Goal: Find specific page/section: Find specific page/section

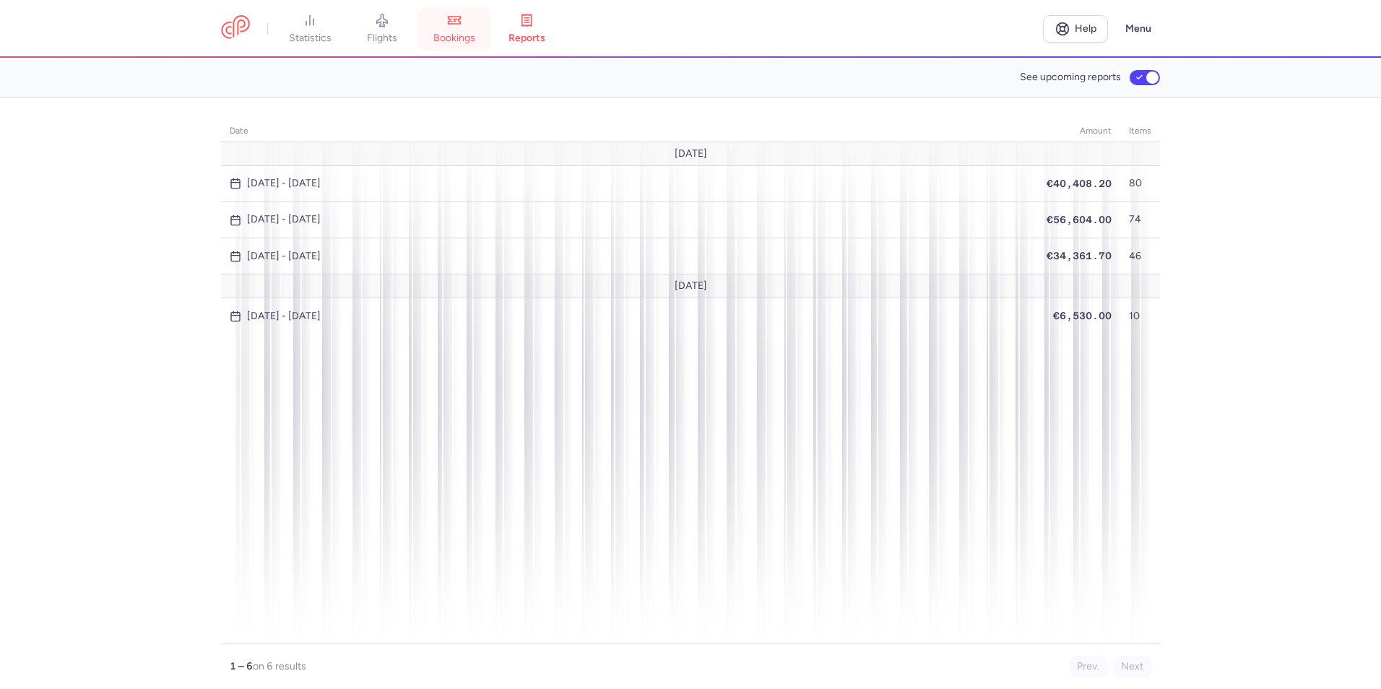
click at [457, 41] on span "bookings" at bounding box center [454, 38] width 42 height 13
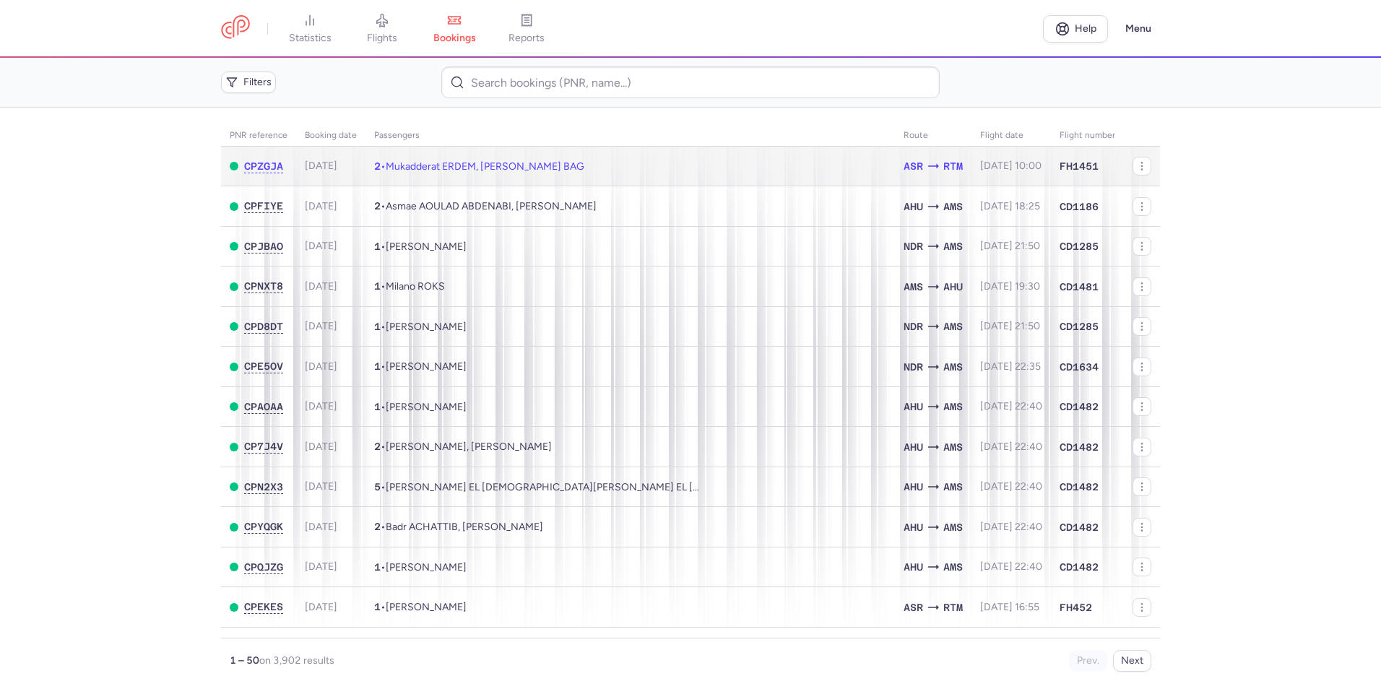
click at [663, 147] on td "2 • Mukadderat ERDEM, [PERSON_NAME] BAG" at bounding box center [631, 167] width 530 height 40
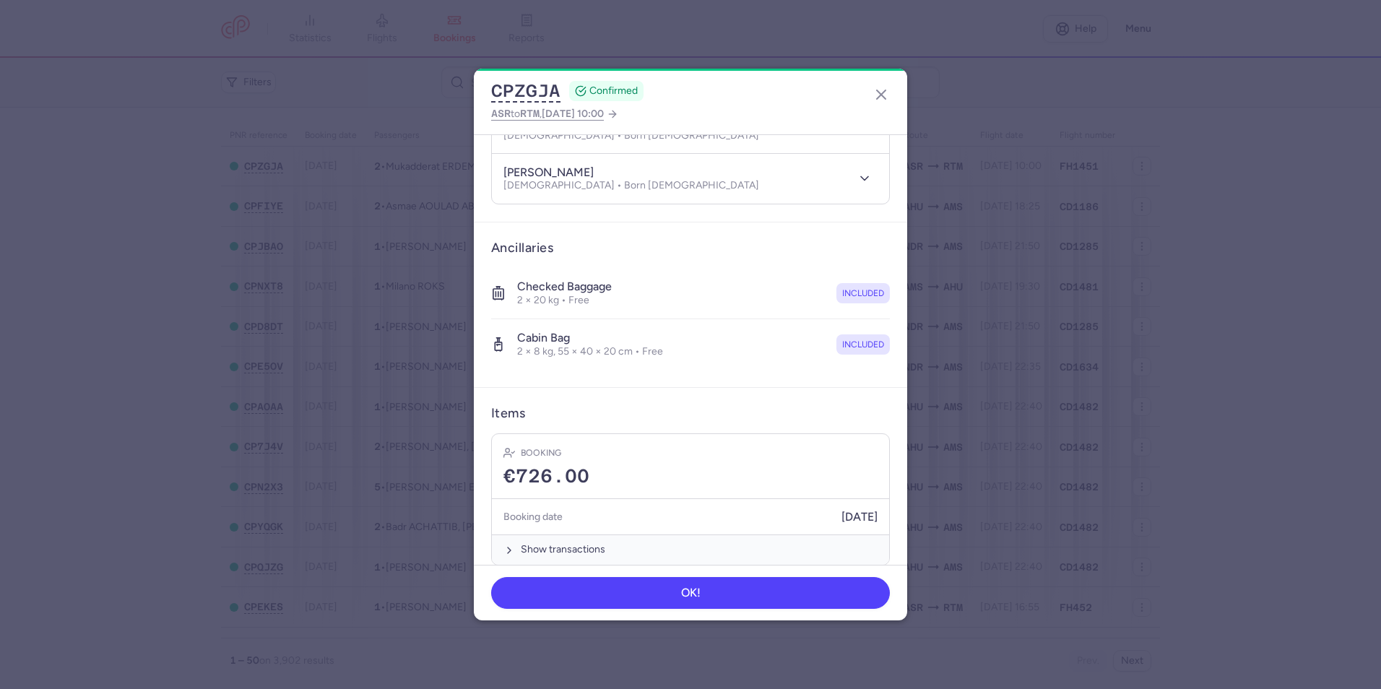
scroll to position [210, 0]
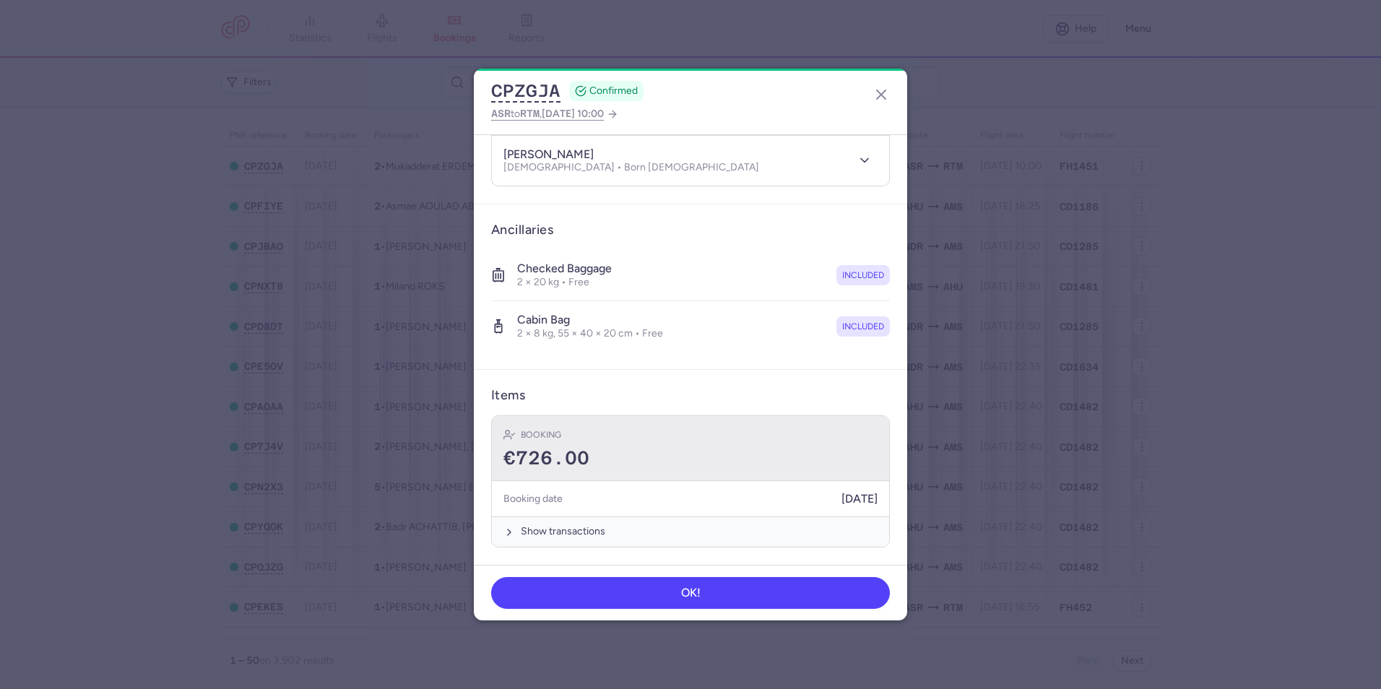
click at [632, 439] on div "Booking" at bounding box center [691, 435] width 374 height 14
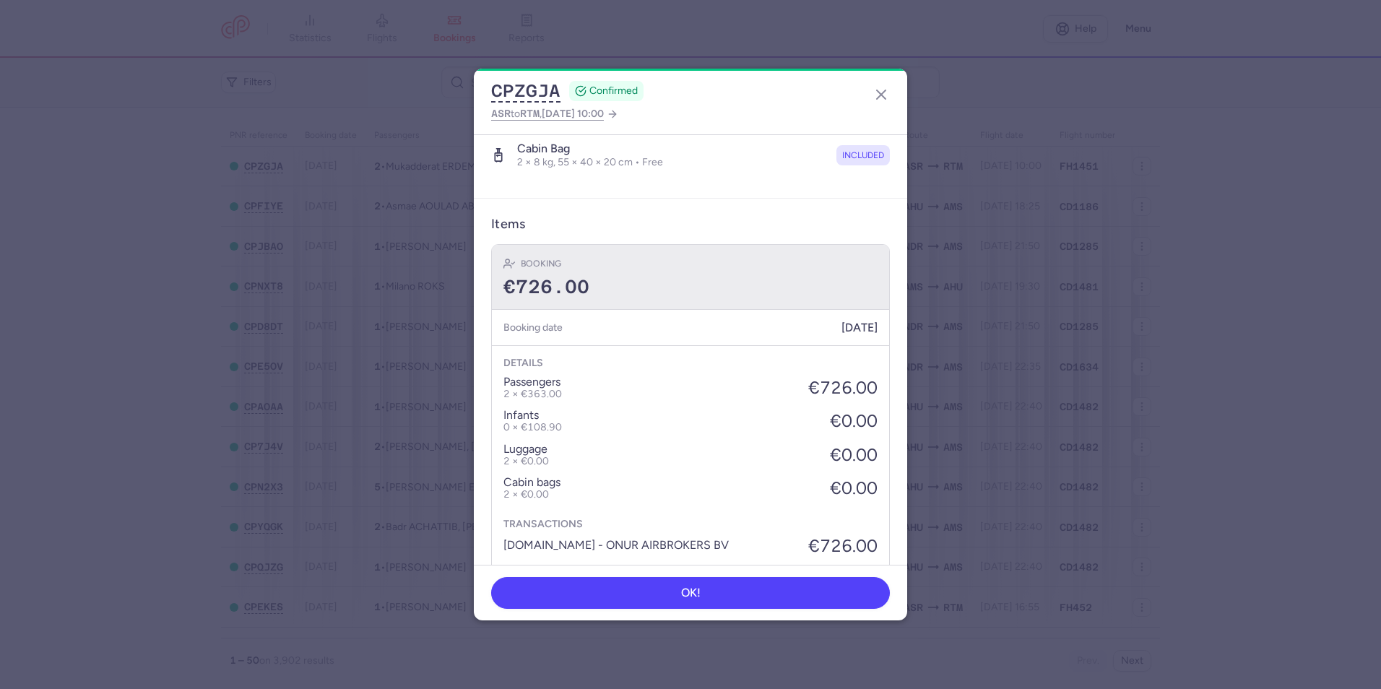
scroll to position [431, 0]
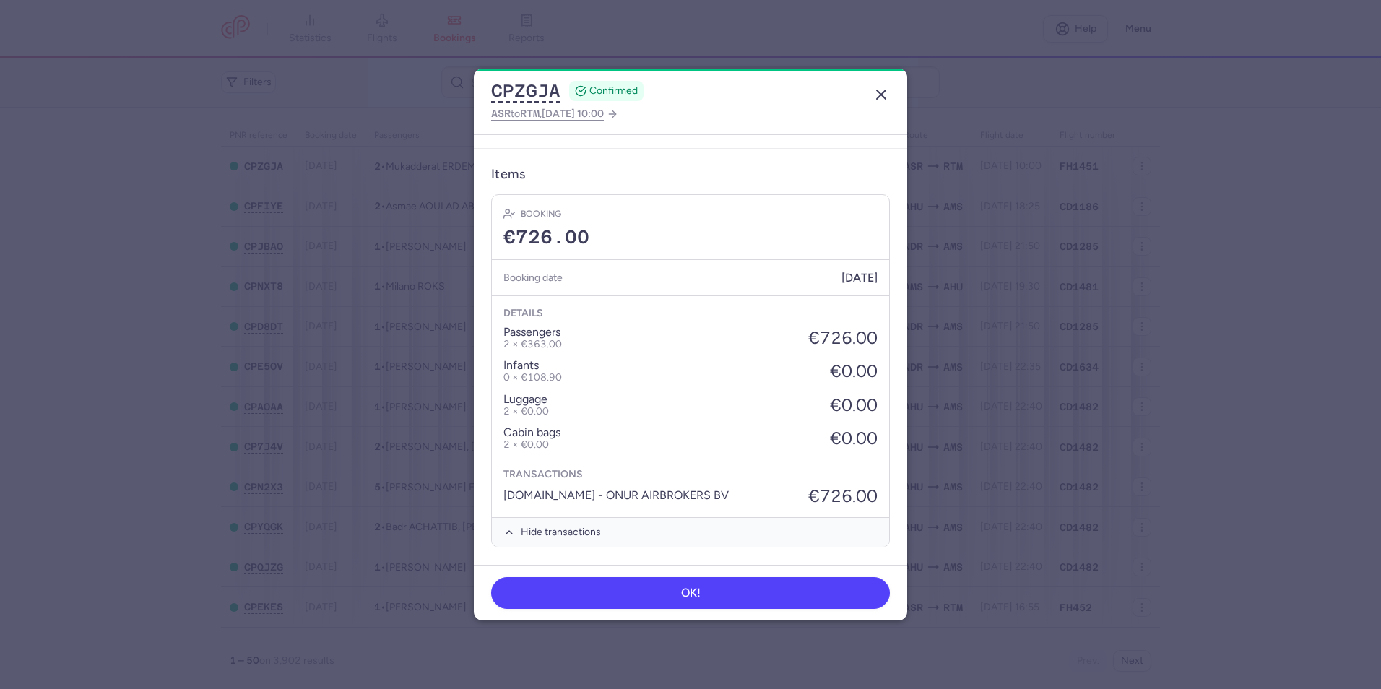
click at [886, 96] on icon "button" at bounding box center [881, 94] width 17 height 17
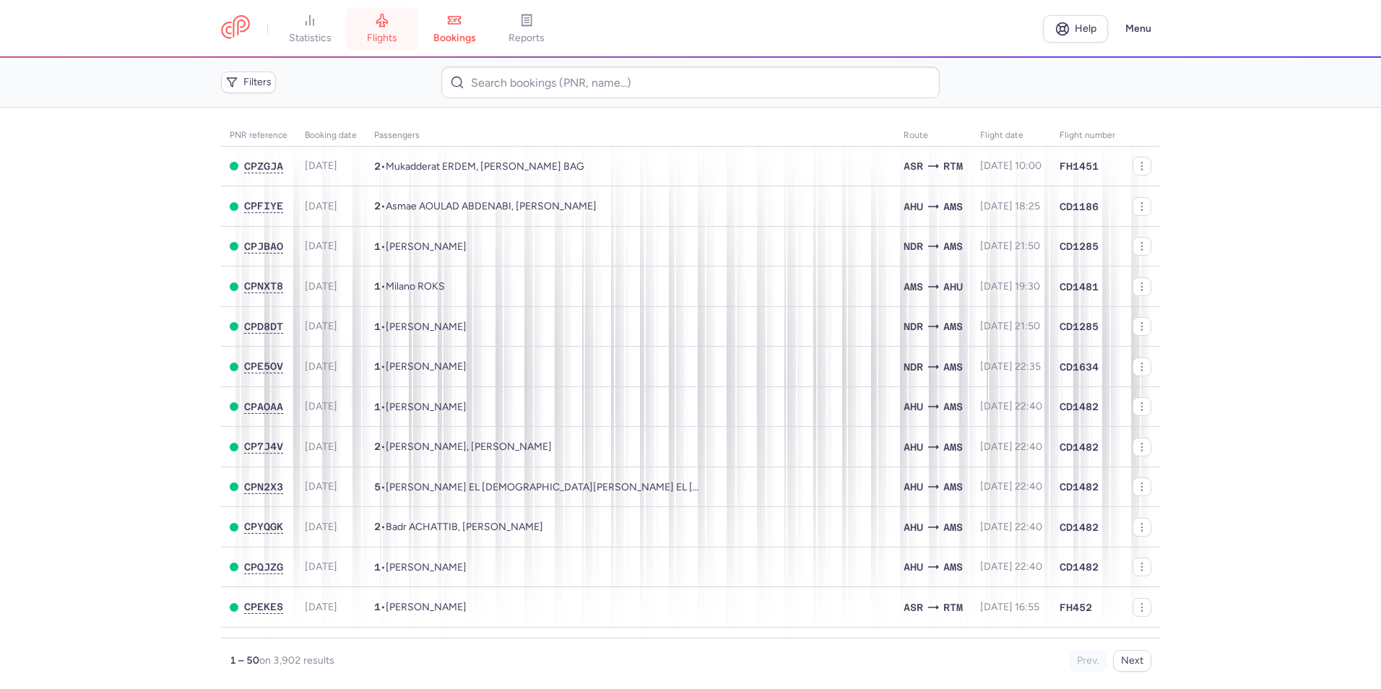
click at [393, 38] on span "flights" at bounding box center [382, 38] width 30 height 13
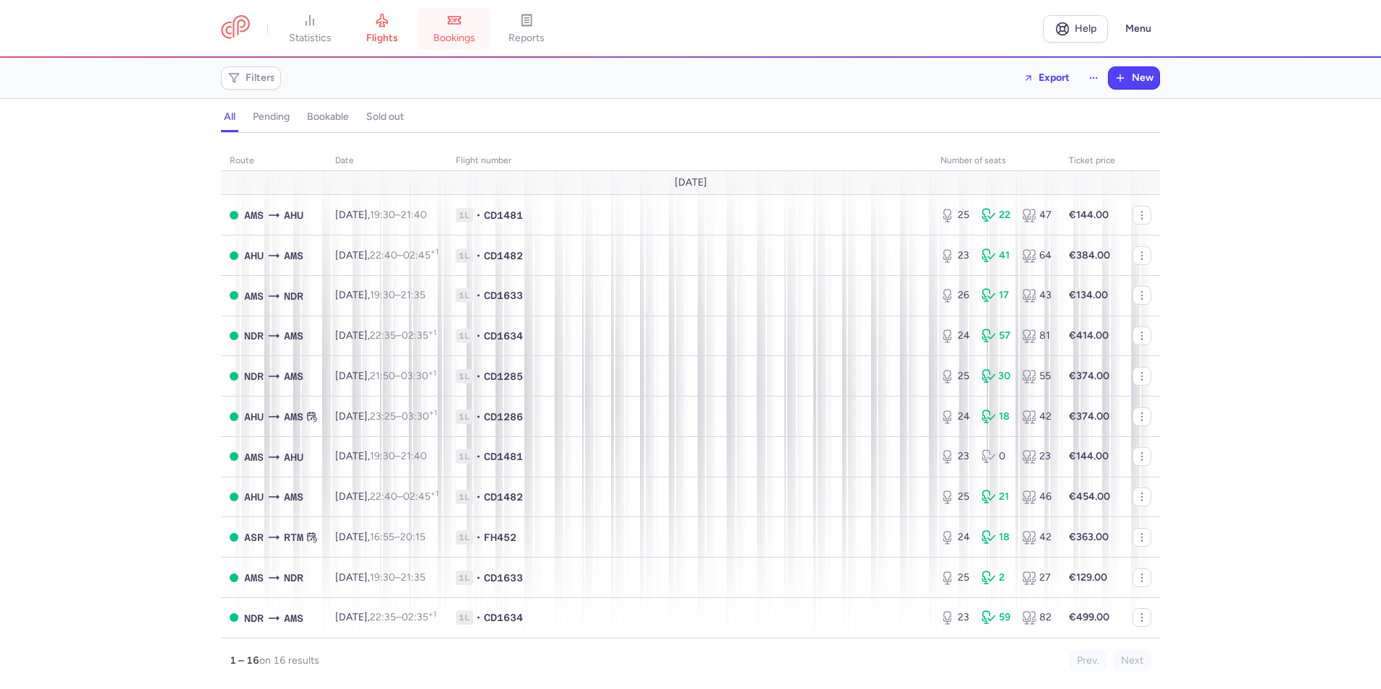
click at [452, 22] on icon at bounding box center [454, 20] width 14 height 14
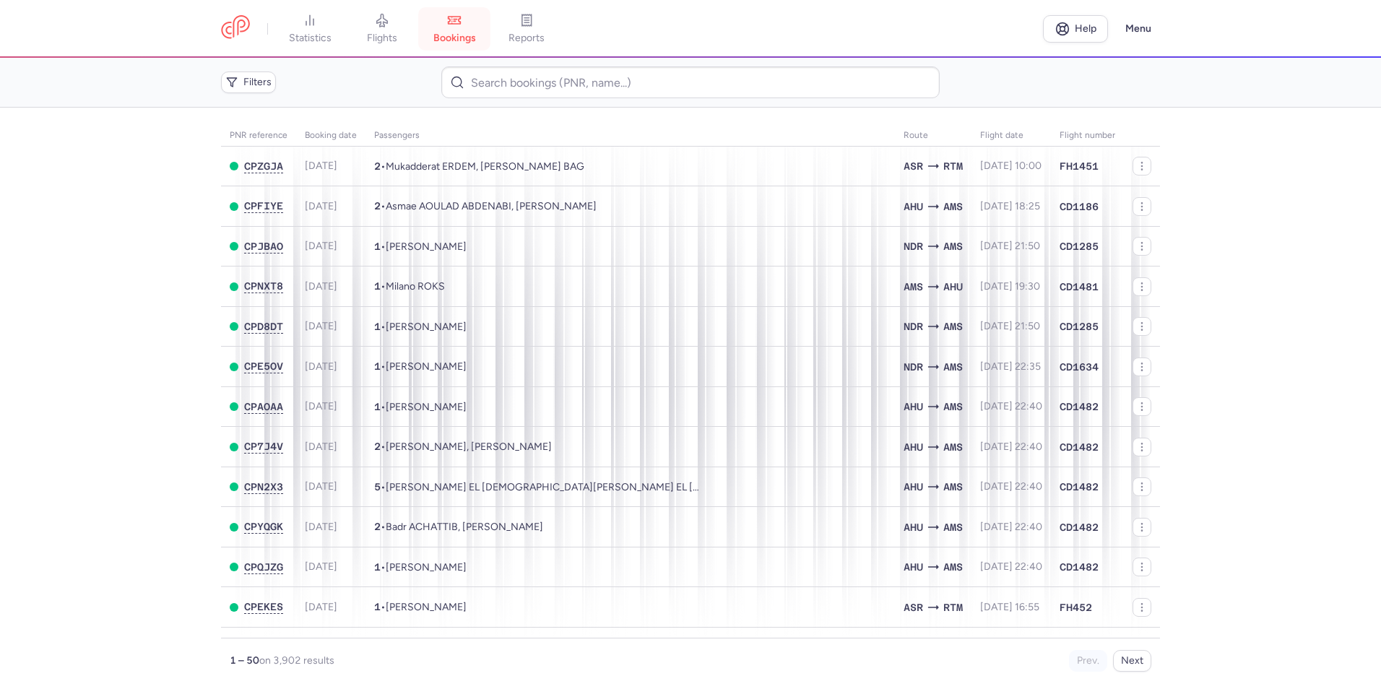
click at [452, 22] on icon at bounding box center [454, 20] width 14 height 14
click at [380, 25] on icon at bounding box center [382, 20] width 14 height 14
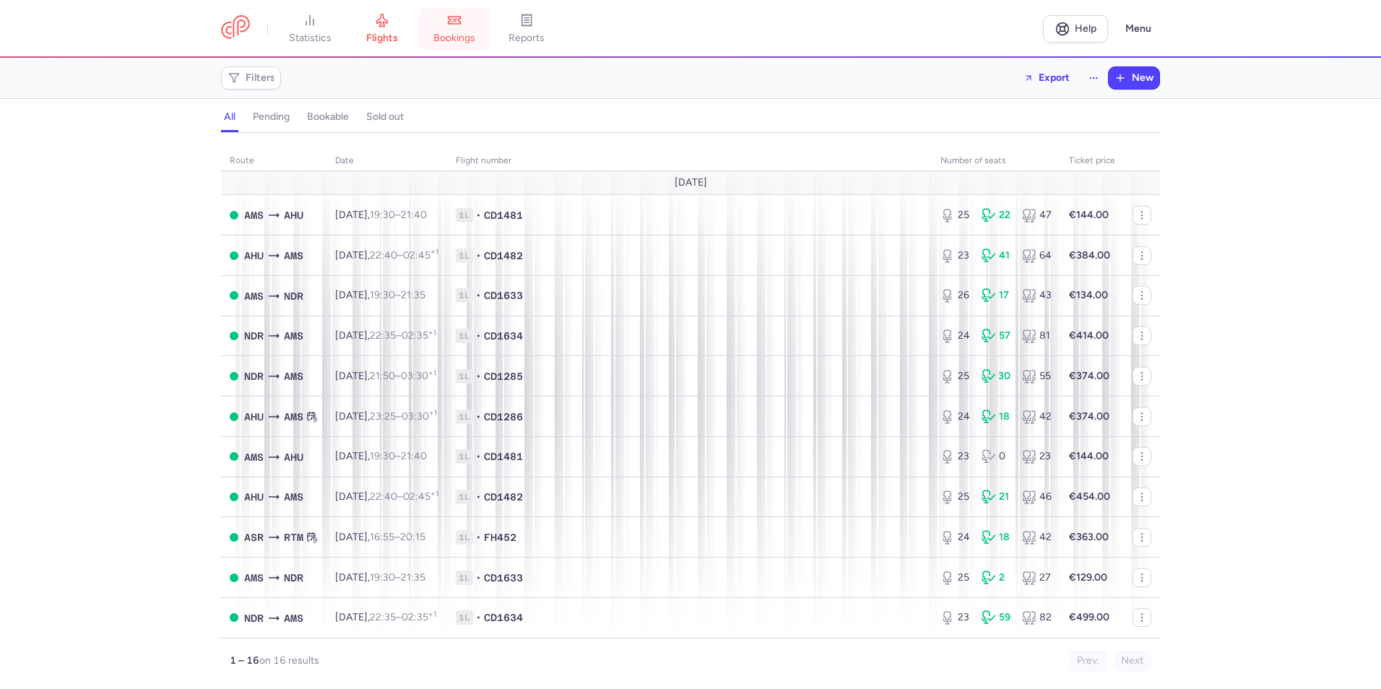
click at [451, 16] on link "bookings" at bounding box center [454, 29] width 72 height 32
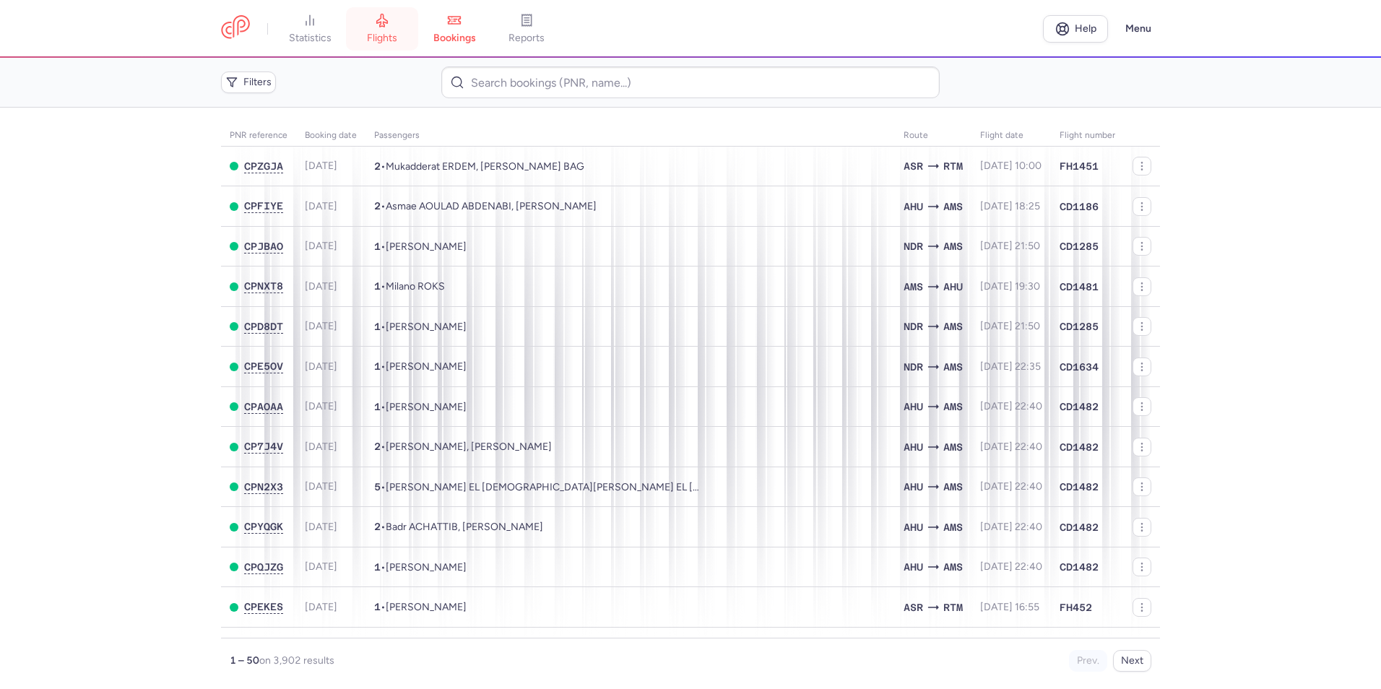
click at [389, 25] on icon at bounding box center [382, 20] width 14 height 14
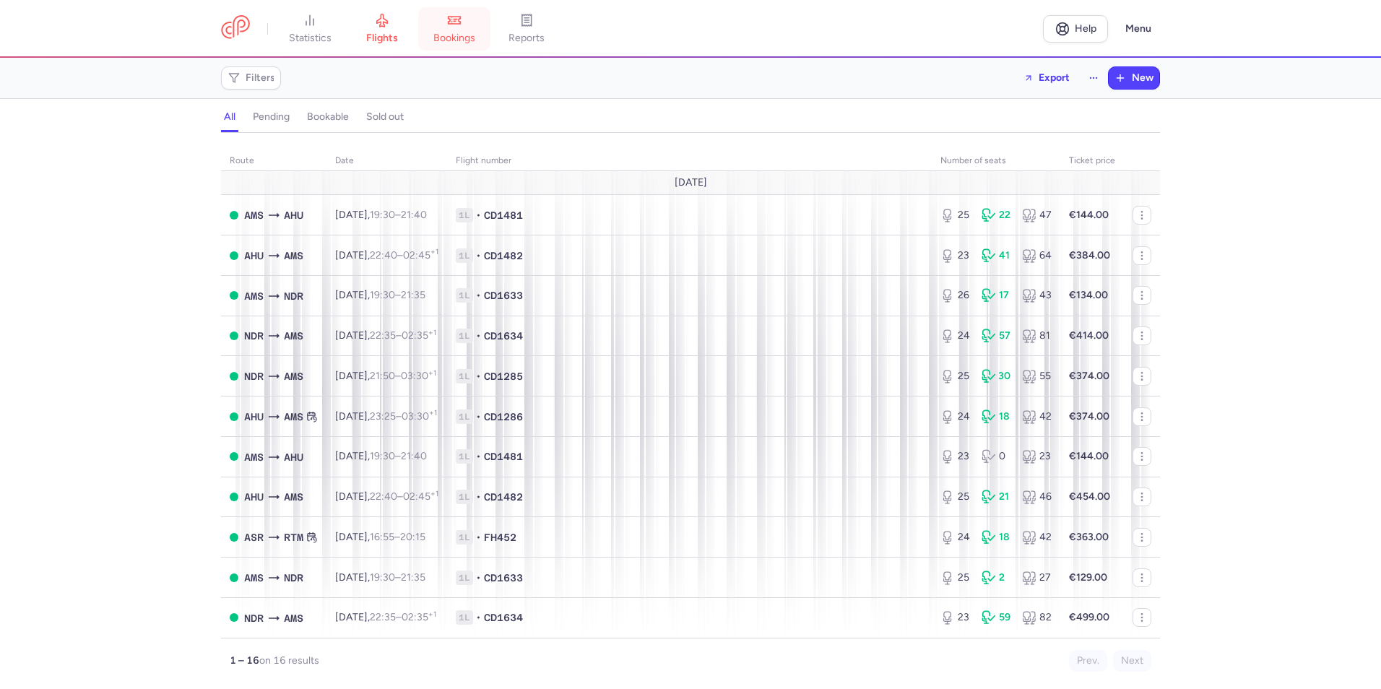
click at [423, 25] on link "bookings" at bounding box center [454, 29] width 72 height 32
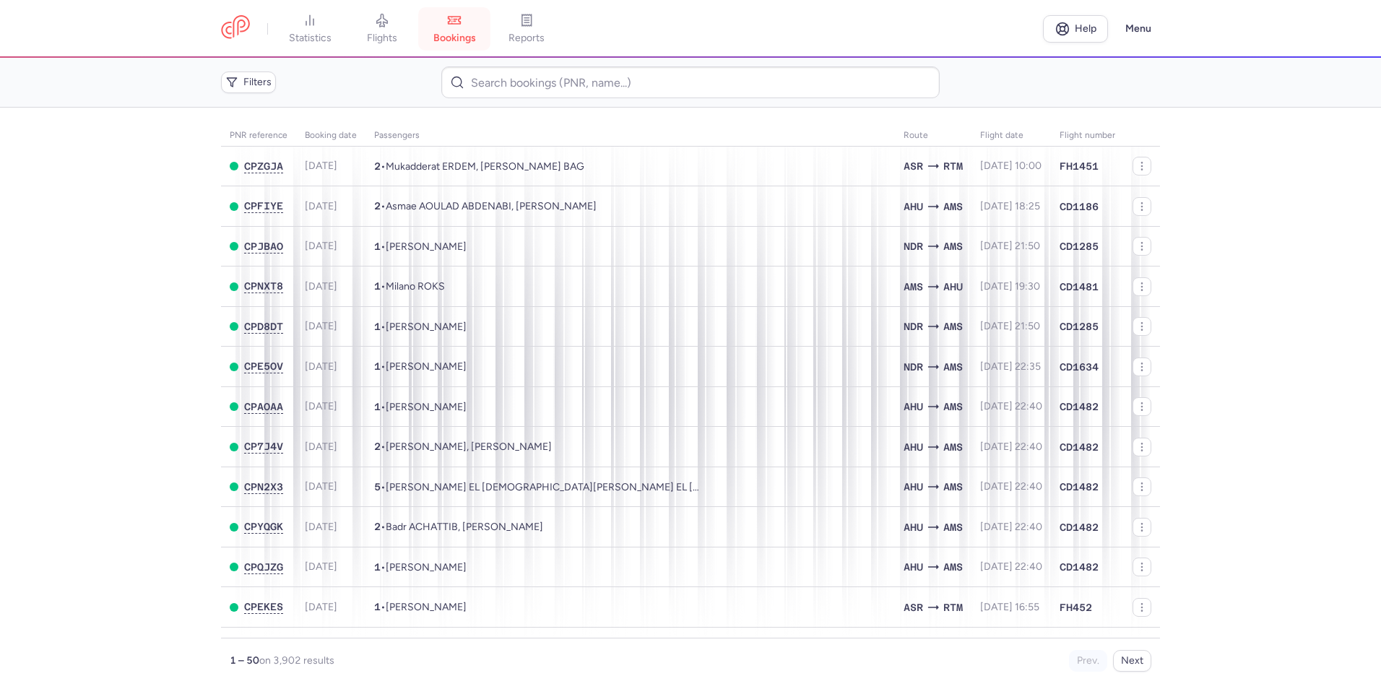
click at [422, 30] on link "bookings" at bounding box center [454, 29] width 72 height 32
click at [410, 30] on link "flights" at bounding box center [382, 29] width 72 height 32
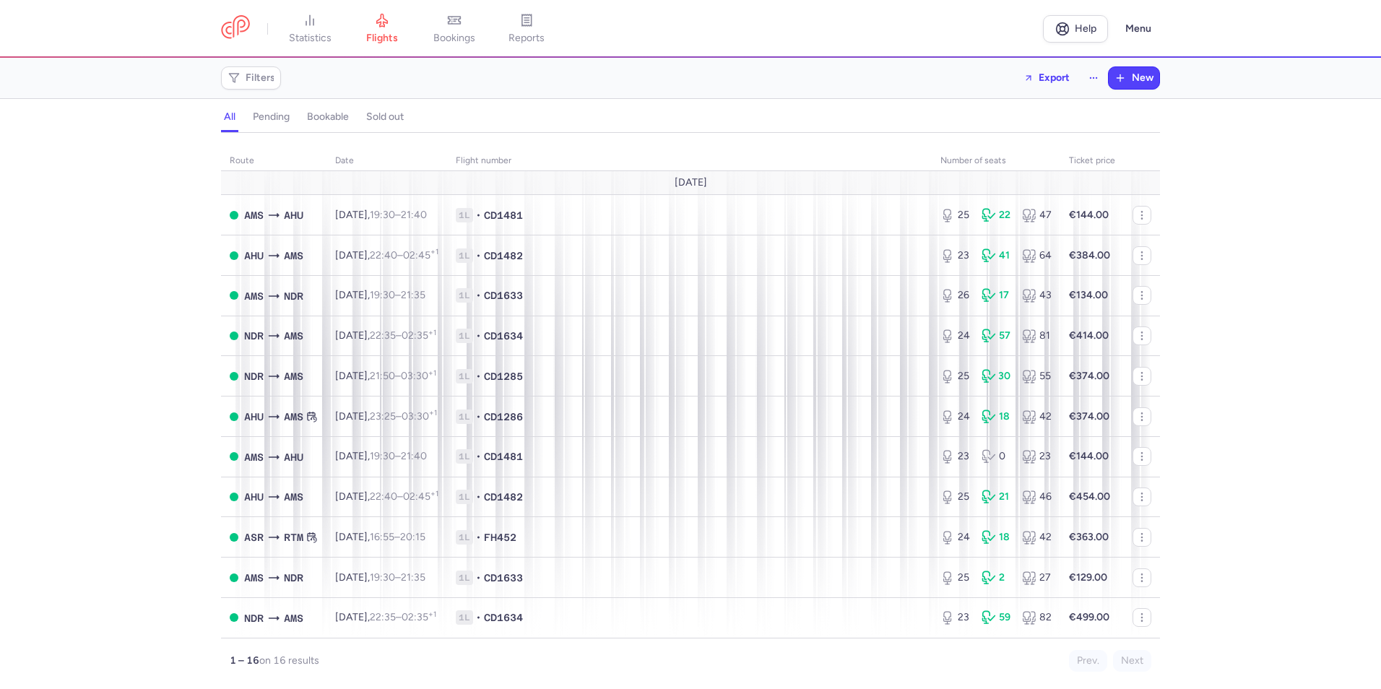
click at [428, 30] on link "bookings" at bounding box center [454, 29] width 72 height 32
